Goal: Task Accomplishment & Management: Use online tool/utility

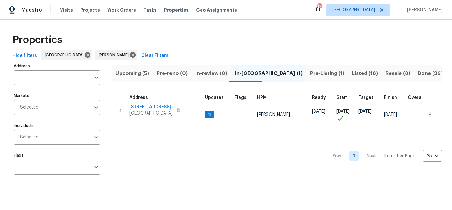
click at [131, 72] on span "Upcoming (5)" at bounding box center [132, 73] width 34 height 9
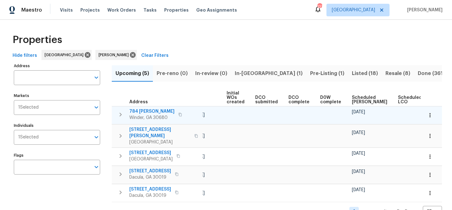
scroll to position [0, 69]
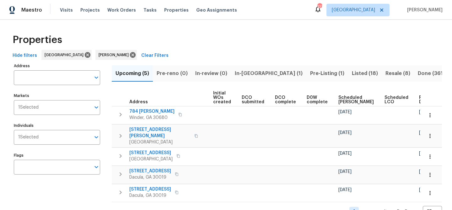
click at [419, 98] on span "Ready Date" at bounding box center [426, 99] width 14 height 9
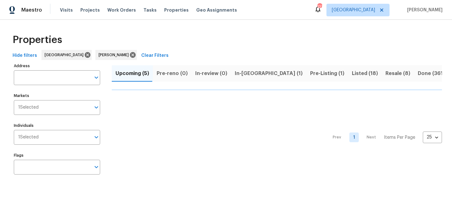
click at [409, 98] on nav "Prev 1 Next Items Per Page 25 25 ​" at bounding box center [384, 137] width 115 height 87
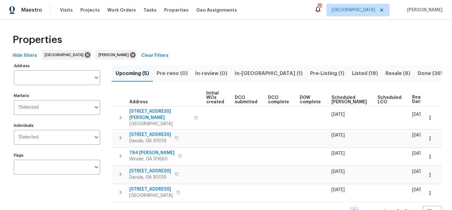
scroll to position [12, 0]
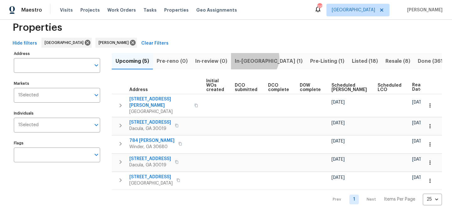
click at [252, 58] on span "In-reno (1)" at bounding box center [269, 61] width 68 height 9
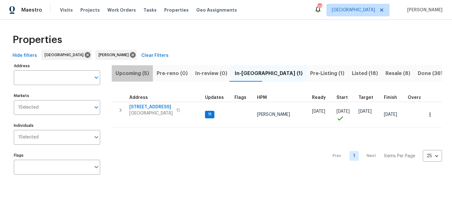
click at [136, 73] on span "Upcoming (5)" at bounding box center [132, 73] width 34 height 9
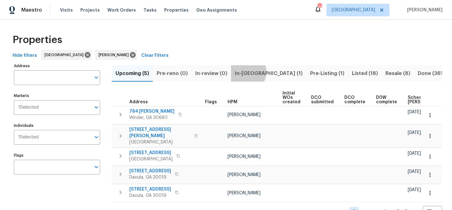
click at [246, 72] on span "In-[GEOGRAPHIC_DATA] (1)" at bounding box center [269, 73] width 68 height 9
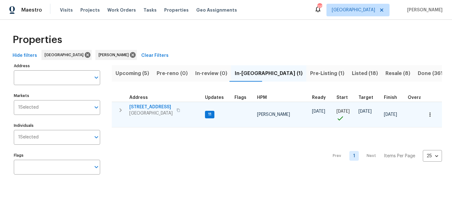
click at [152, 107] on span "201 Cedar Rock Trce" at bounding box center [150, 107] width 43 height 6
click at [146, 104] on span "201 Cedar Rock Trce" at bounding box center [150, 107] width 43 height 6
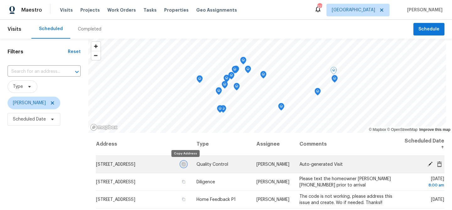
click at [184, 164] on icon "button" at bounding box center [183, 163] width 3 height 3
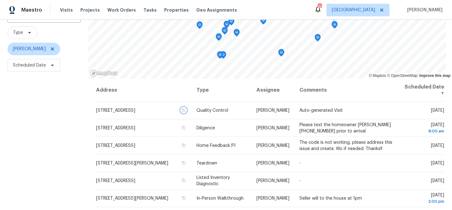
scroll to position [55, 0]
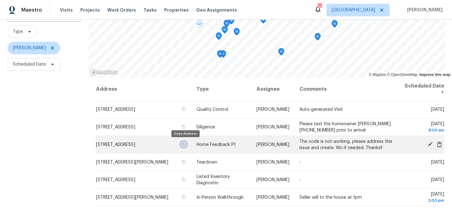
click at [185, 145] on icon "button" at bounding box center [184, 144] width 4 height 4
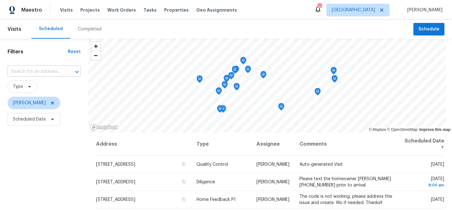
click at [31, 73] on input "text" at bounding box center [36, 72] width 56 height 10
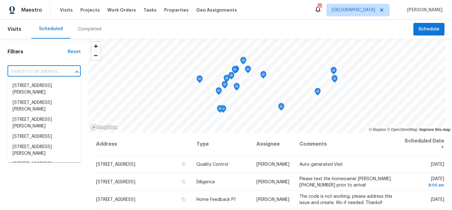
paste input "[STREET_ADDRESS]"
type input "[STREET_ADDRESS]"
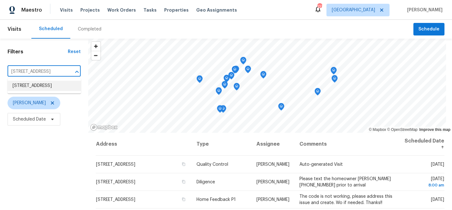
click at [30, 84] on li "[STREET_ADDRESS]" at bounding box center [44, 86] width 73 height 10
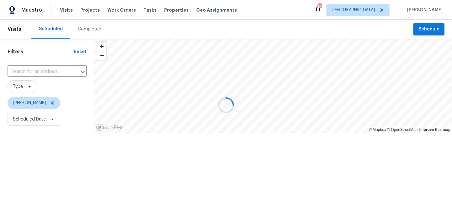
type input "[STREET_ADDRESS]"
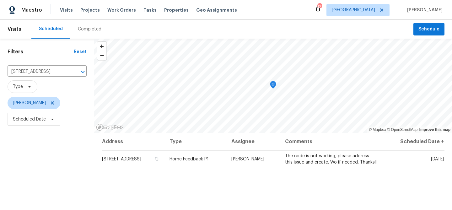
click at [94, 28] on div "Completed" at bounding box center [90, 29] width 24 height 6
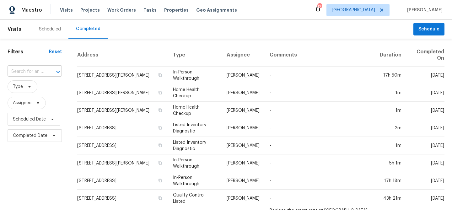
click at [36, 72] on input "text" at bounding box center [26, 72] width 37 height 10
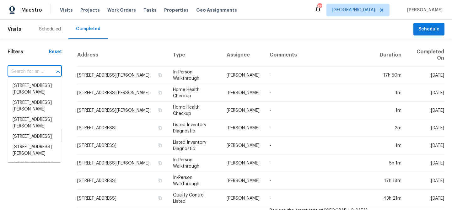
paste input "1097 Rock Creek Ln, Norcross, GA 30093"
type input "1097 Rock Creek Ln, Norcross, GA 30093"
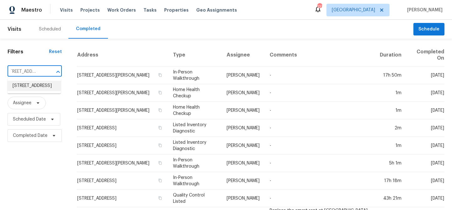
click at [32, 87] on li "1097 Rock Creek Ln, Norcross, GA 30093" at bounding box center [34, 86] width 53 height 10
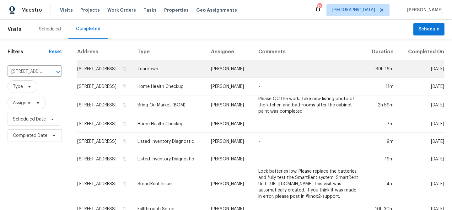
click at [97, 73] on td "1097 Rock Creek Ln, Norcross, GA 30093" at bounding box center [105, 69] width 56 height 18
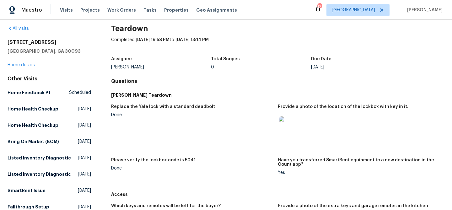
scroll to position [8, 0]
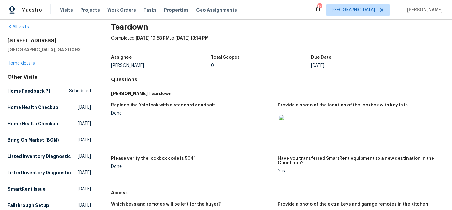
click at [280, 123] on img at bounding box center [289, 125] width 20 height 20
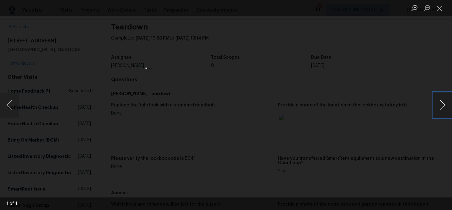
click at [442, 102] on button "Next image" at bounding box center [442, 105] width 19 height 25
click at [441, 107] on button "Next image" at bounding box center [442, 105] width 19 height 25
click at [441, 8] on button "Close lightbox" at bounding box center [439, 8] width 13 height 11
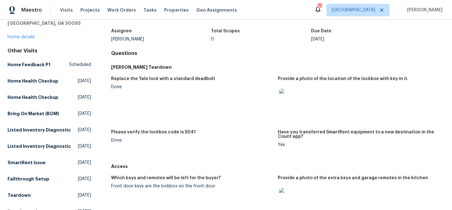
scroll to position [34, 0]
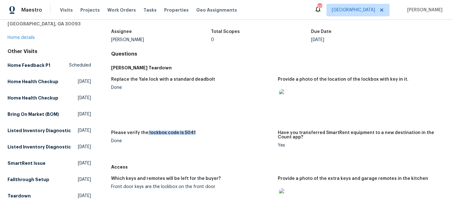
drag, startPoint x: 146, startPoint y: 132, endPoint x: 198, endPoint y: 131, distance: 52.4
click at [197, 132] on div "Please verify the lockbox code is 5041" at bounding box center [192, 135] width 162 height 8
copy h5 "lockbox code is 5041"
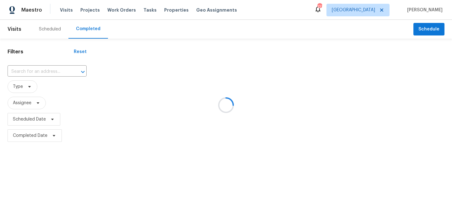
click at [50, 70] on div at bounding box center [226, 105] width 452 height 210
click at [50, 71] on div at bounding box center [226, 105] width 452 height 210
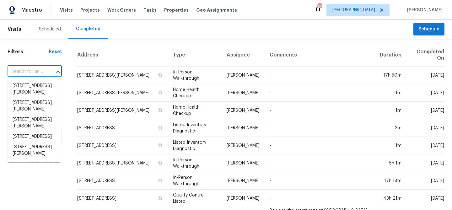
click at [36, 72] on input "text" at bounding box center [26, 72] width 37 height 10
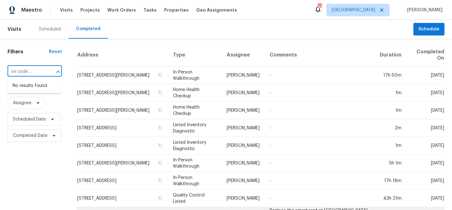
type input "lockbox code is 5041"
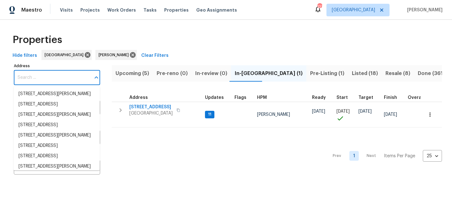
click at [42, 78] on input "Address" at bounding box center [52, 77] width 77 height 15
paste input "2656 Eldorado Pl, Snellville, GA 30078"
type input "2656 Eldorado Pl, Snellville, GA 30078"
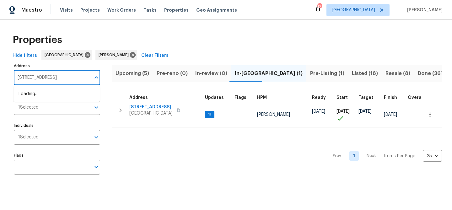
scroll to position [0, 5]
click at [41, 92] on li "2656 Eldorado Pl Snellville GA 30078" at bounding box center [56, 94] width 86 height 10
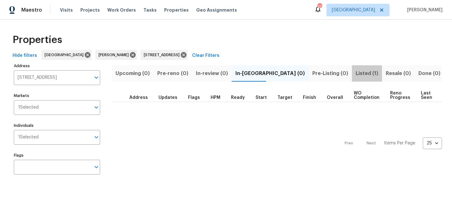
click at [356, 72] on span "Listed (1)" at bounding box center [367, 73] width 23 height 9
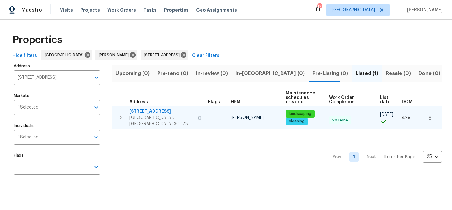
click at [143, 109] on span "2656 Eldorado Pl" at bounding box center [161, 111] width 64 height 6
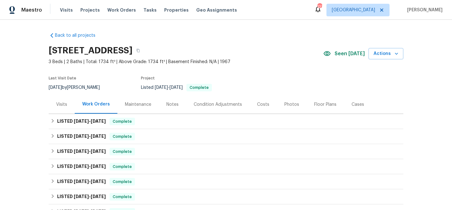
click at [283, 100] on div "Photos" at bounding box center [292, 104] width 30 height 19
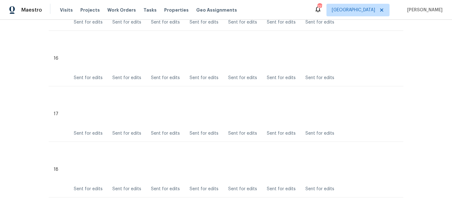
scroll to position [1034, 0]
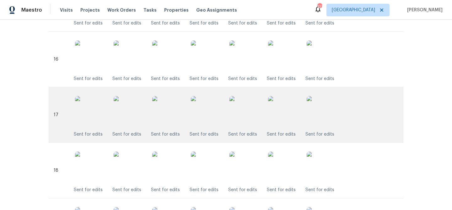
click at [245, 116] on img at bounding box center [244, 111] width 31 height 31
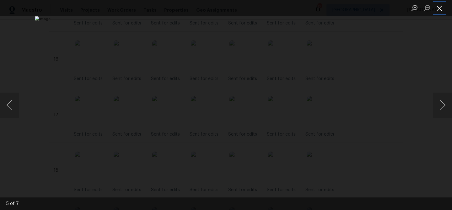
click at [441, 10] on button "Close lightbox" at bounding box center [439, 8] width 13 height 11
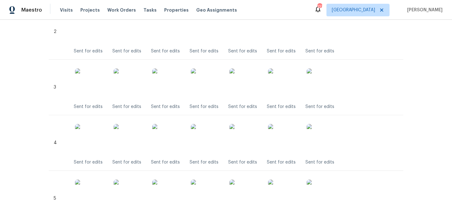
scroll to position [0, 0]
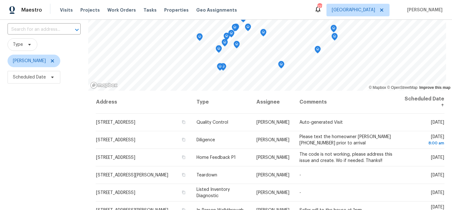
scroll to position [67, 0]
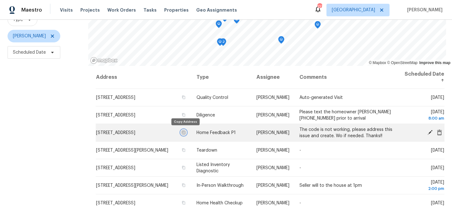
click at [185, 134] on icon "button" at bounding box center [184, 133] width 4 height 4
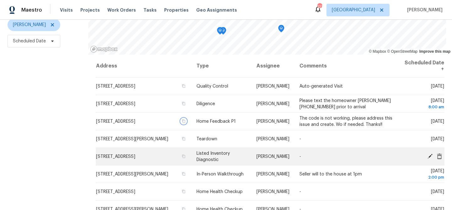
scroll to position [80, 0]
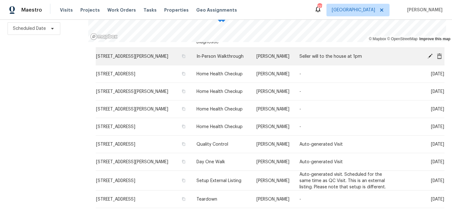
scroll to position [110, 0]
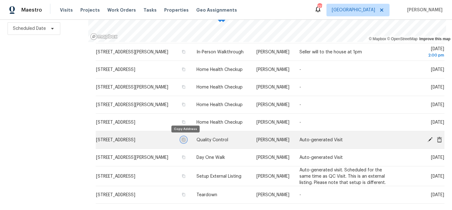
click at [185, 139] on icon "button" at bounding box center [183, 139] width 3 height 3
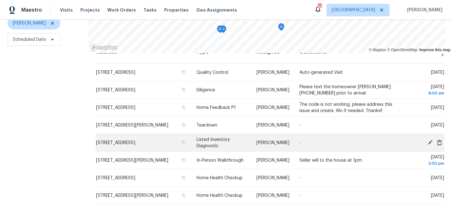
scroll to position [13, 0]
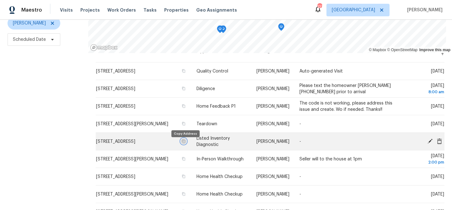
click at [185, 143] on icon "button" at bounding box center [184, 141] width 4 height 4
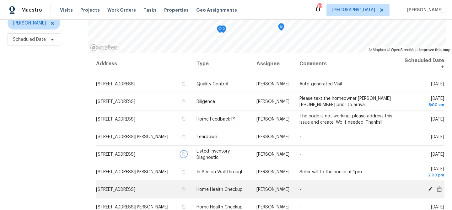
scroll to position [0, 0]
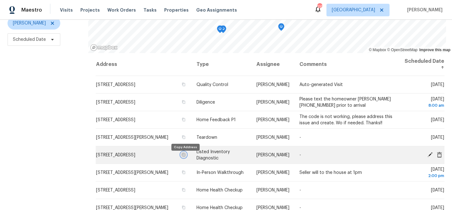
click at [185, 157] on icon "button" at bounding box center [184, 155] width 4 height 4
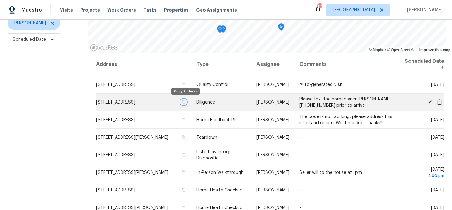
click at [184, 102] on icon "button" at bounding box center [184, 102] width 4 height 4
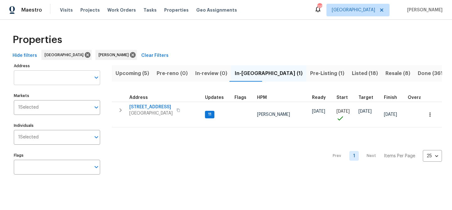
click at [33, 79] on input "Address" at bounding box center [52, 77] width 77 height 15
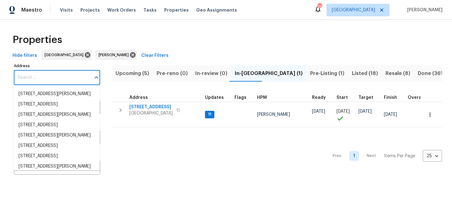
paste input "1625 Stonewood Field Rd, Watkinsville, GA 30677"
type input "1625 Stonewood Field Rd, Watkinsville, GA 30677"
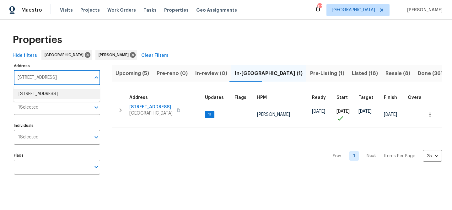
click at [38, 92] on li "1625 Stonewood Field Rd Watkinsville GA 30677" at bounding box center [56, 94] width 86 height 10
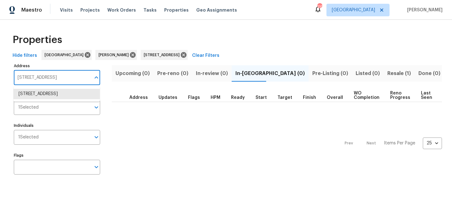
click at [51, 79] on input "1625 Stonewood Field Rd Watkinsville GA 30677" at bounding box center [52, 77] width 77 height 15
paste input "2481 Merrion Park Ct, Dacula, GA 30019"
type input "2481 Merrion Park Ct, Dacula, GA 30019"
click at [49, 94] on li "2481 Merrion Park Ct Dacula GA 30019" at bounding box center [56, 94] width 86 height 10
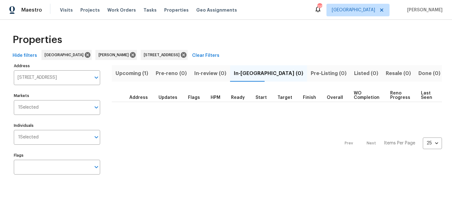
click at [132, 71] on span "Upcoming (1)" at bounding box center [131, 73] width 33 height 9
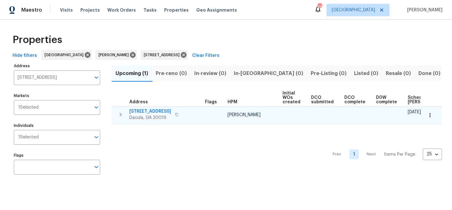
click at [179, 114] on icon "button" at bounding box center [177, 115] width 4 height 4
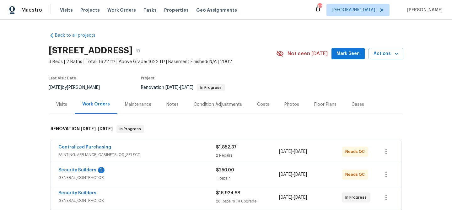
click at [348, 54] on span "Mark Seen" at bounding box center [347, 54] width 23 height 8
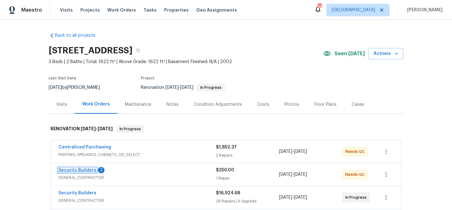
click at [80, 170] on link "Security Builders" at bounding box center [77, 170] width 38 height 4
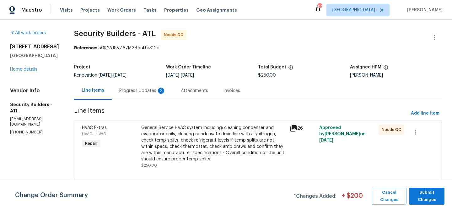
click at [150, 90] on div "Progress Updates 2" at bounding box center [142, 91] width 46 height 6
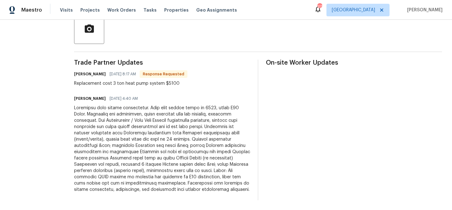
scroll to position [154, 0]
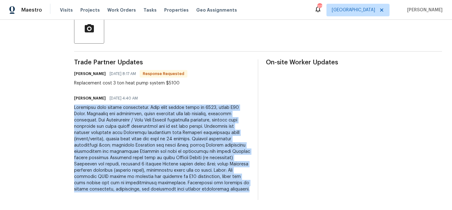
drag, startPoint x: 85, startPoint y: 108, endPoint x: 258, endPoint y: 188, distance: 190.8
click at [258, 188] on div "Trade Partner Updates Bill Faint 08/20/2025 8:17 AM Response Requested Replacem…" at bounding box center [258, 129] width 368 height 141
copy div "Performed hvac system maintenance. Heat pump system dated to 2003, using R22 Fr…"
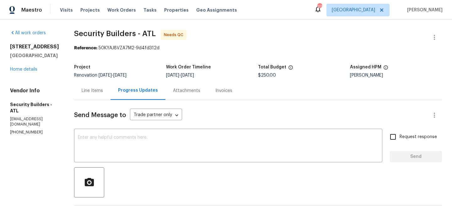
click at [99, 89] on div "Line Items" at bounding box center [92, 91] width 21 height 6
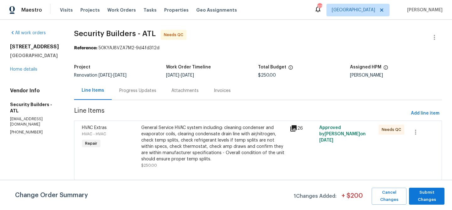
click at [169, 147] on div "General Service HVAC system including: cleaning condenser and evaporator coils,…" at bounding box center [213, 144] width 145 height 38
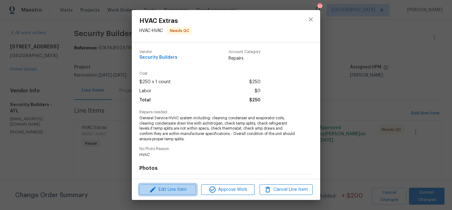
click at [179, 187] on span "Edit Line Item" at bounding box center [167, 190] width 53 height 8
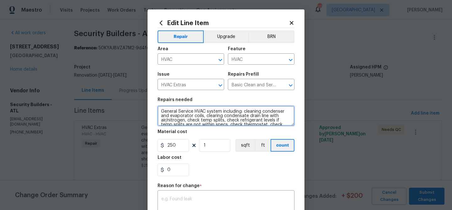
click at [177, 111] on textarea "General Service HVAC system including: cleaning condenser and evaporator coils,…" at bounding box center [226, 116] width 137 height 20
paste textarea "Performed hvac system maintenance. Heat pump system dated to 2003, using R22 Fr…"
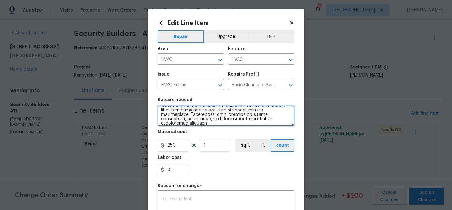
type textarea "Performed hvac system maintenance. Heat pump system dated to 2003, using R22 Fr…"
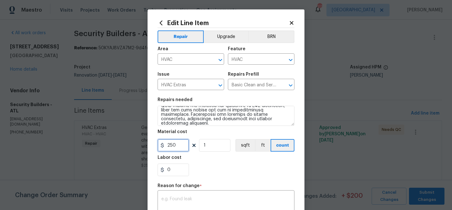
click at [172, 143] on input "250" at bounding box center [173, 145] width 31 height 13
type input "5100"
click at [192, 163] on div "Labor cost" at bounding box center [226, 159] width 137 height 8
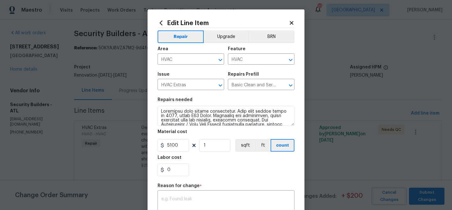
scroll to position [75, 0]
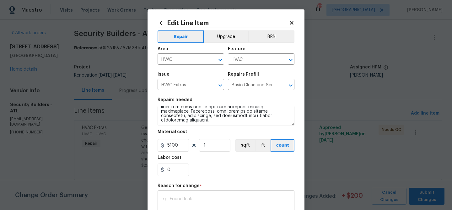
click at [183, 194] on div "x ​" at bounding box center [226, 203] width 137 height 23
paste textarea "Performed hvac system maintenance. Heat pump system dated to 2003, using R22 Fr…"
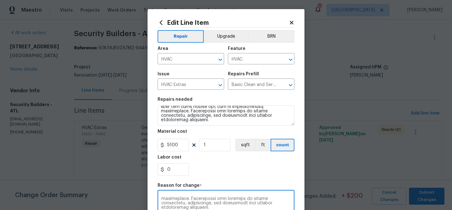
scroll to position [106, 0]
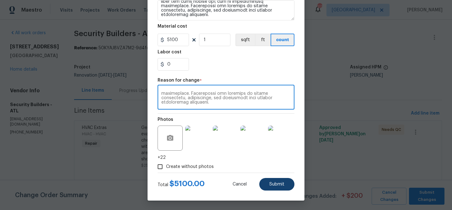
type textarea "Performed hvac system maintenance. Heat pump system dated to 2003, using R22 Fr…"
click at [274, 187] on button "Submit" at bounding box center [276, 184] width 35 height 13
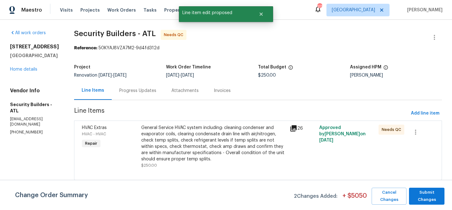
scroll to position [0, 0]
click at [426, 199] on span "Submit Changes" at bounding box center [426, 196] width 29 height 14
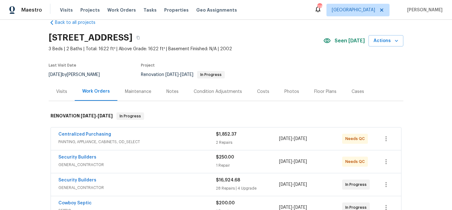
scroll to position [13, 0]
click at [78, 156] on link "Security Builders" at bounding box center [77, 157] width 38 height 4
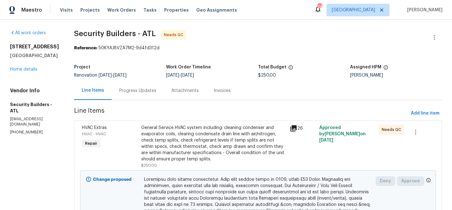
click at [143, 90] on div "Progress Updates" at bounding box center [137, 91] width 37 height 6
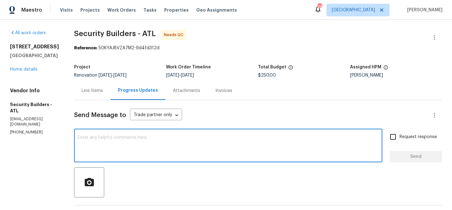
click at [150, 145] on textarea at bounding box center [228, 146] width 301 height 22
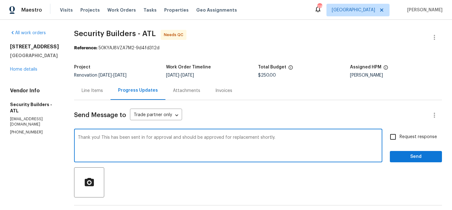
type textarea "Thank you! This has been sent in for approval and should be approved for replac…"
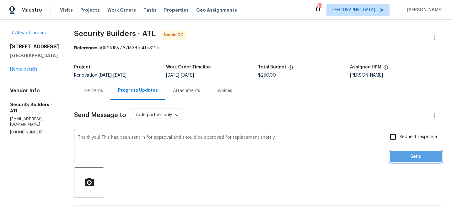
click at [398, 154] on span "Send" at bounding box center [416, 157] width 42 height 8
